Goal: Task Accomplishment & Management: Use online tool/utility

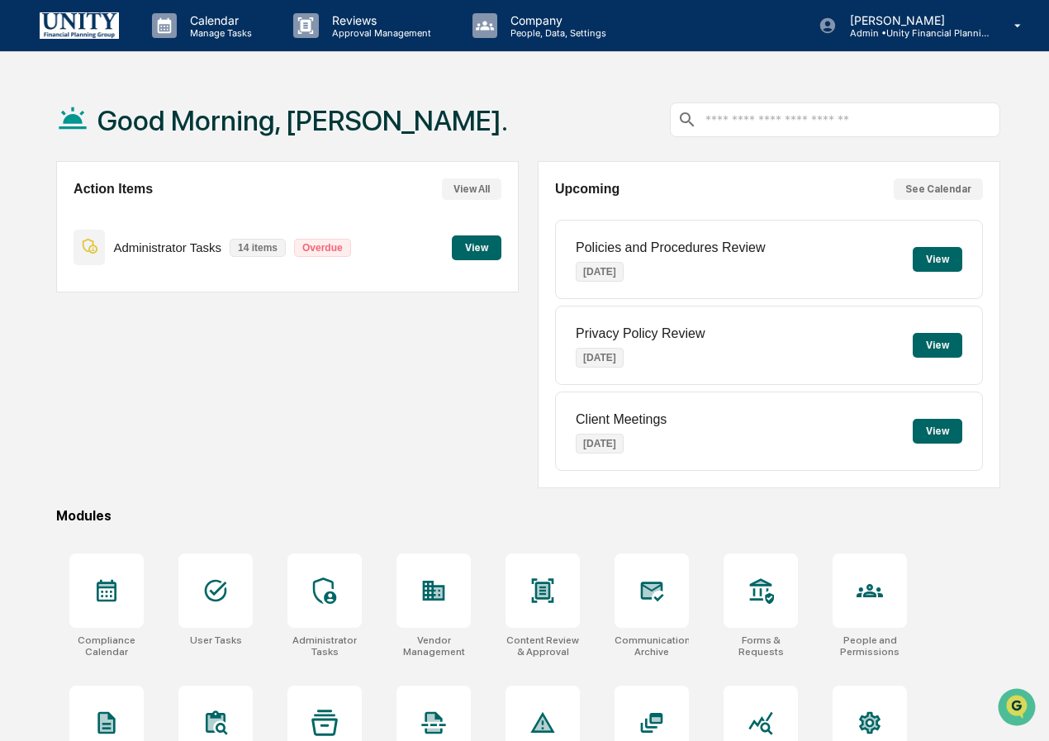
click at [948, 264] on button "View" at bounding box center [938, 259] width 50 height 25
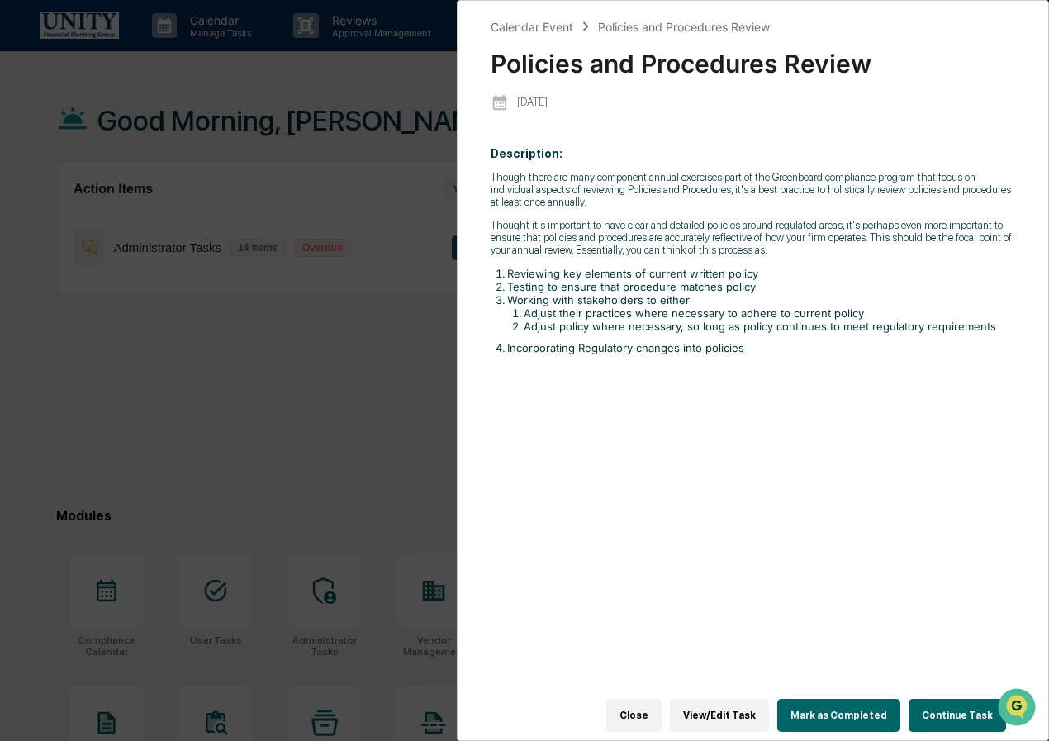
click at [952, 703] on button "Continue Task" at bounding box center [957, 715] width 97 height 33
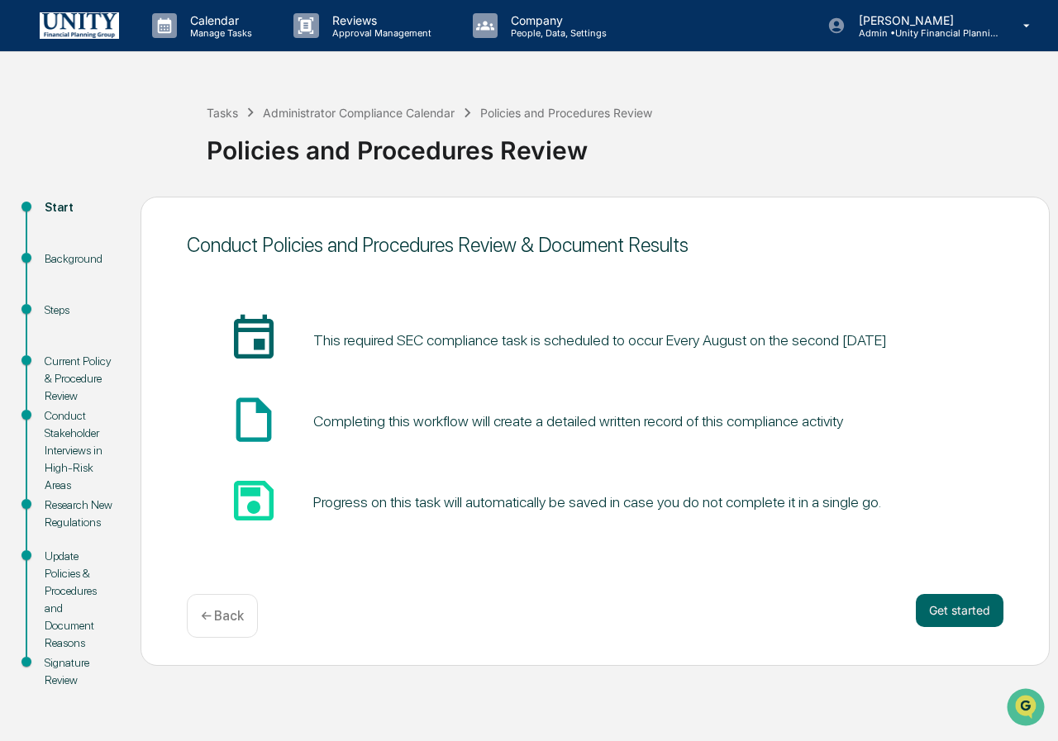
click at [88, 20] on img at bounding box center [79, 25] width 79 height 26
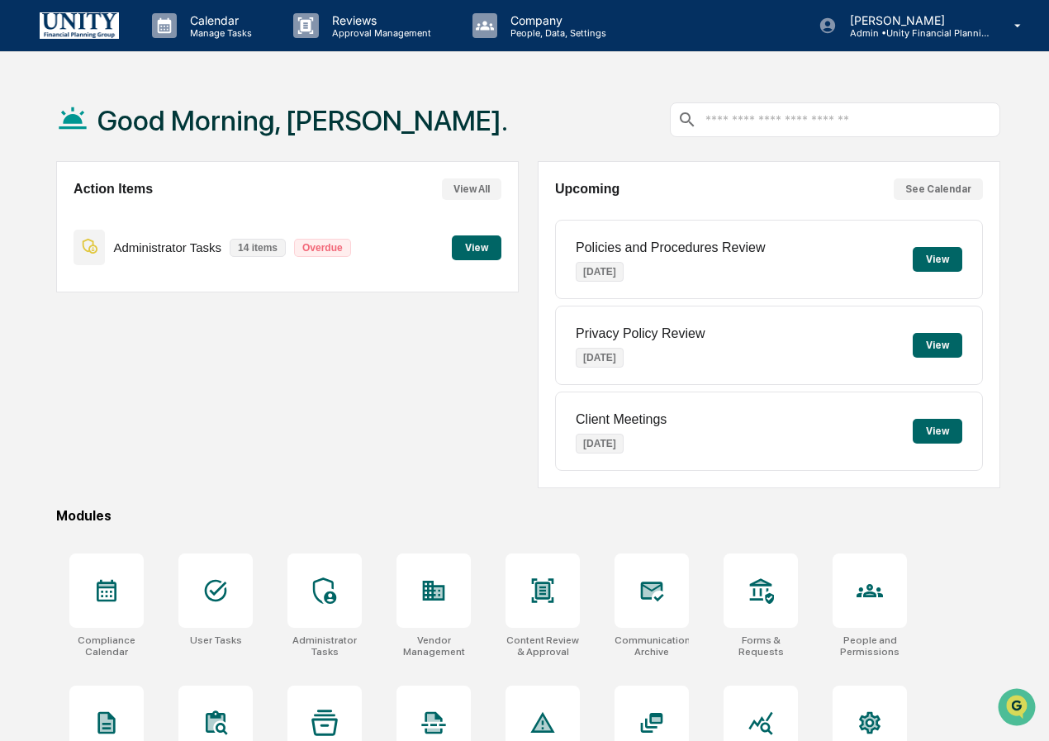
click at [944, 344] on button "View" at bounding box center [938, 345] width 50 height 25
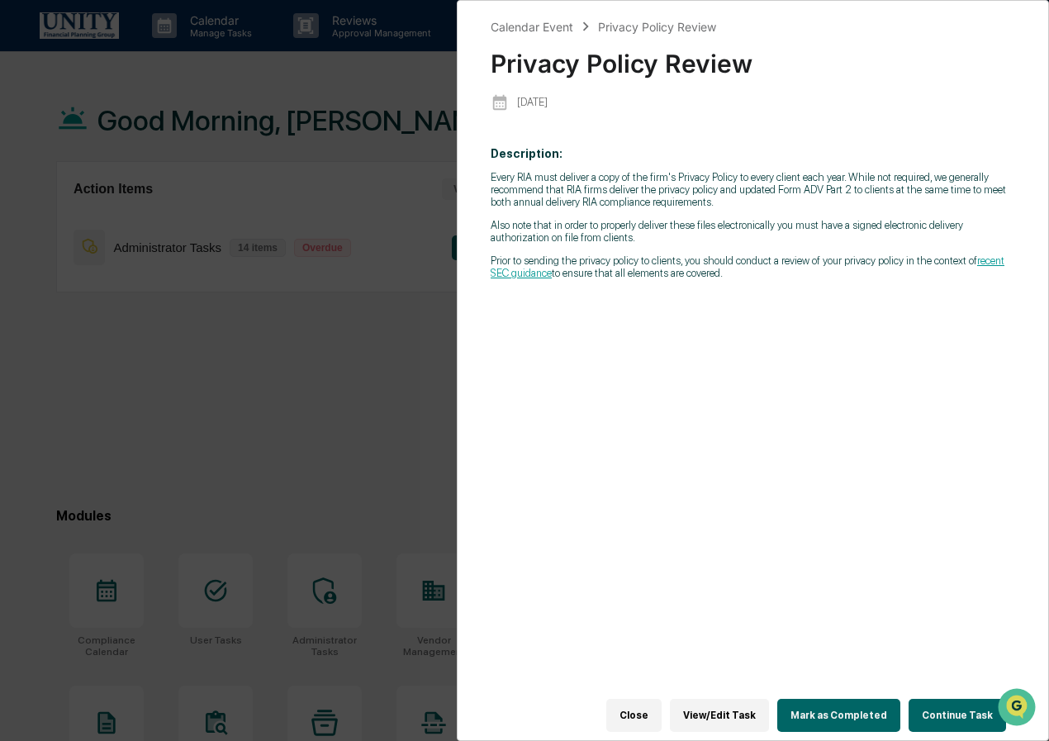
click at [652, 699] on button "Close" at bounding box center [633, 715] width 55 height 33
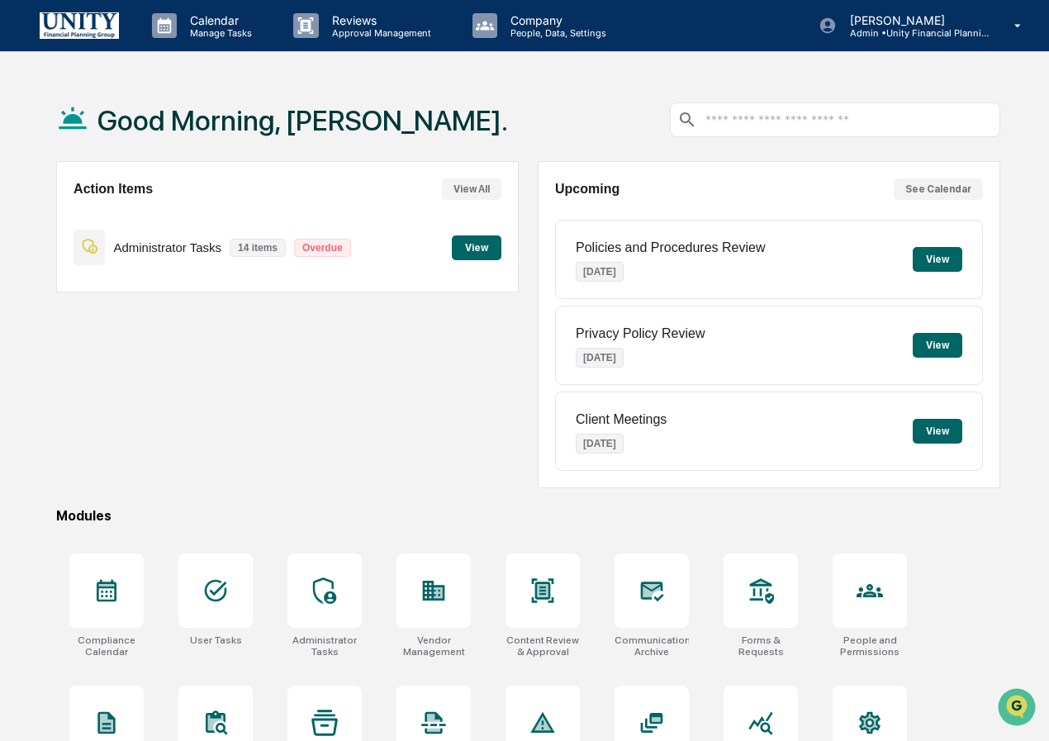
click at [928, 435] on button "View" at bounding box center [938, 431] width 50 height 25
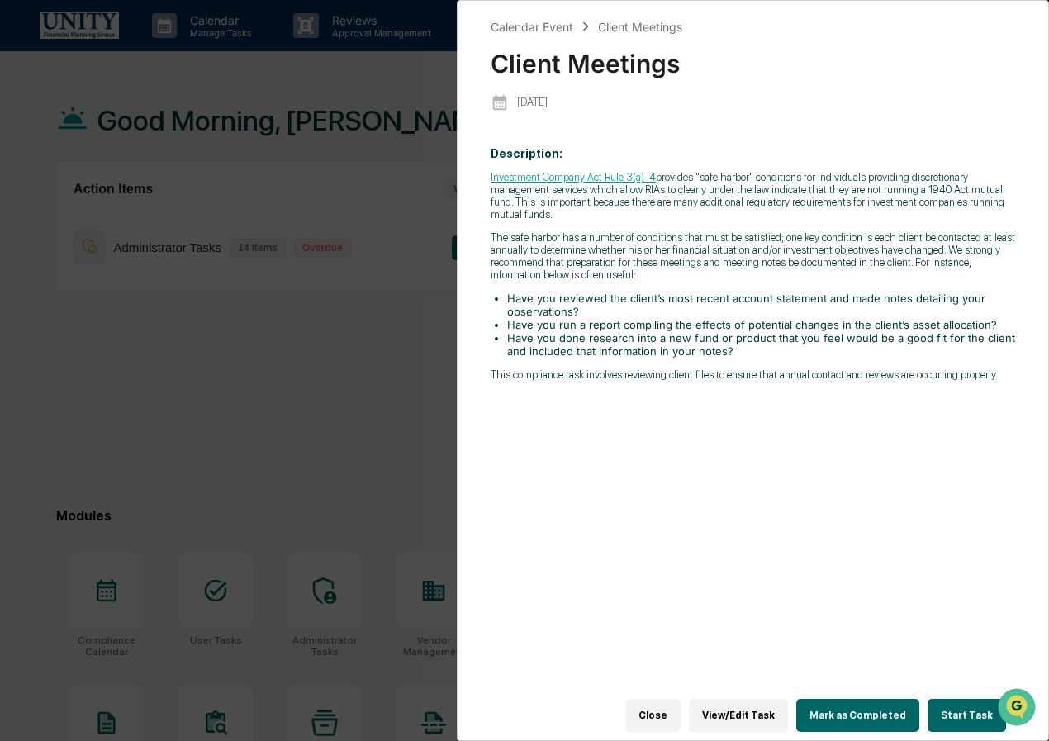
click at [679, 699] on button "Close" at bounding box center [652, 715] width 55 height 33
